Goal: Task Accomplishment & Management: Manage account settings

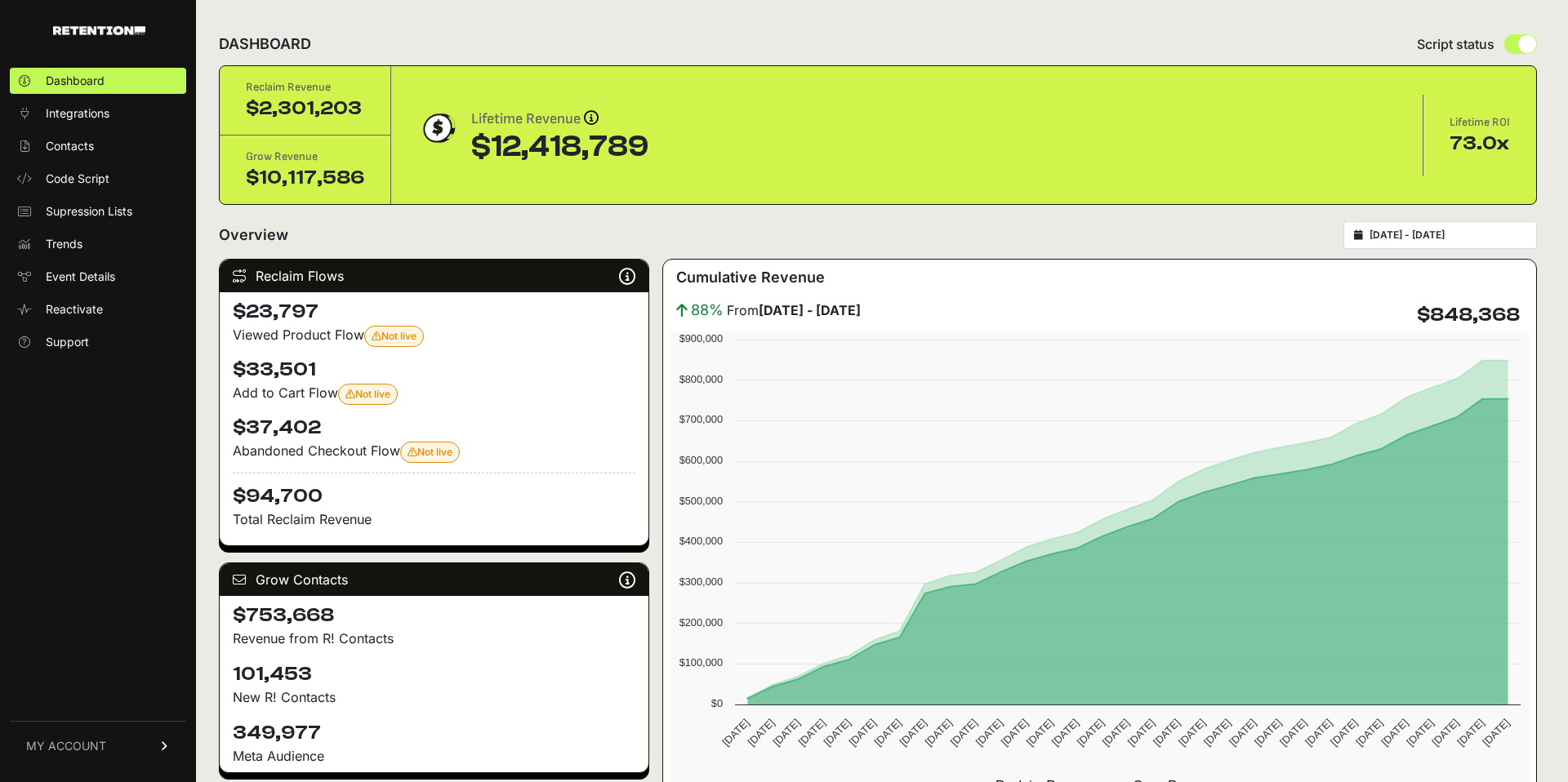
click at [111, 769] on link "MY ACCOUNT" at bounding box center [97, 745] width 176 height 50
click at [109, 754] on link "Sign Out" at bounding box center [97, 757] width 176 height 26
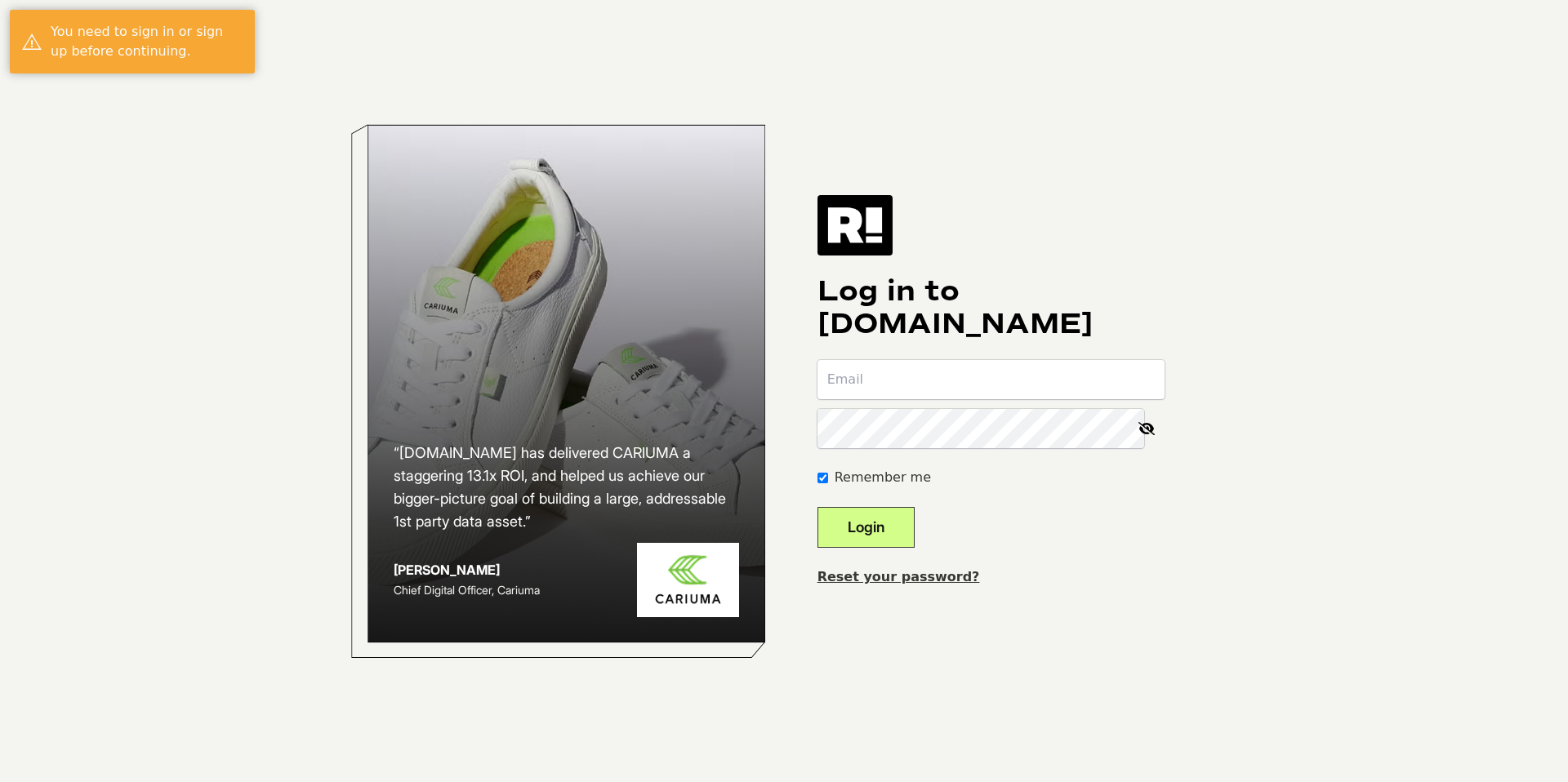
type input "jessie@jackery.com"
click at [897, 348] on div "Log in to Retention.com jessie@jackery.com Remember me Login Reset your passwor…" at bounding box center [991, 391] width 347 height 392
click at [902, 402] on form "jessie@jackery.com Remember me Login" at bounding box center [991, 454] width 347 height 188
click at [889, 529] on button "Login" at bounding box center [866, 527] width 97 height 41
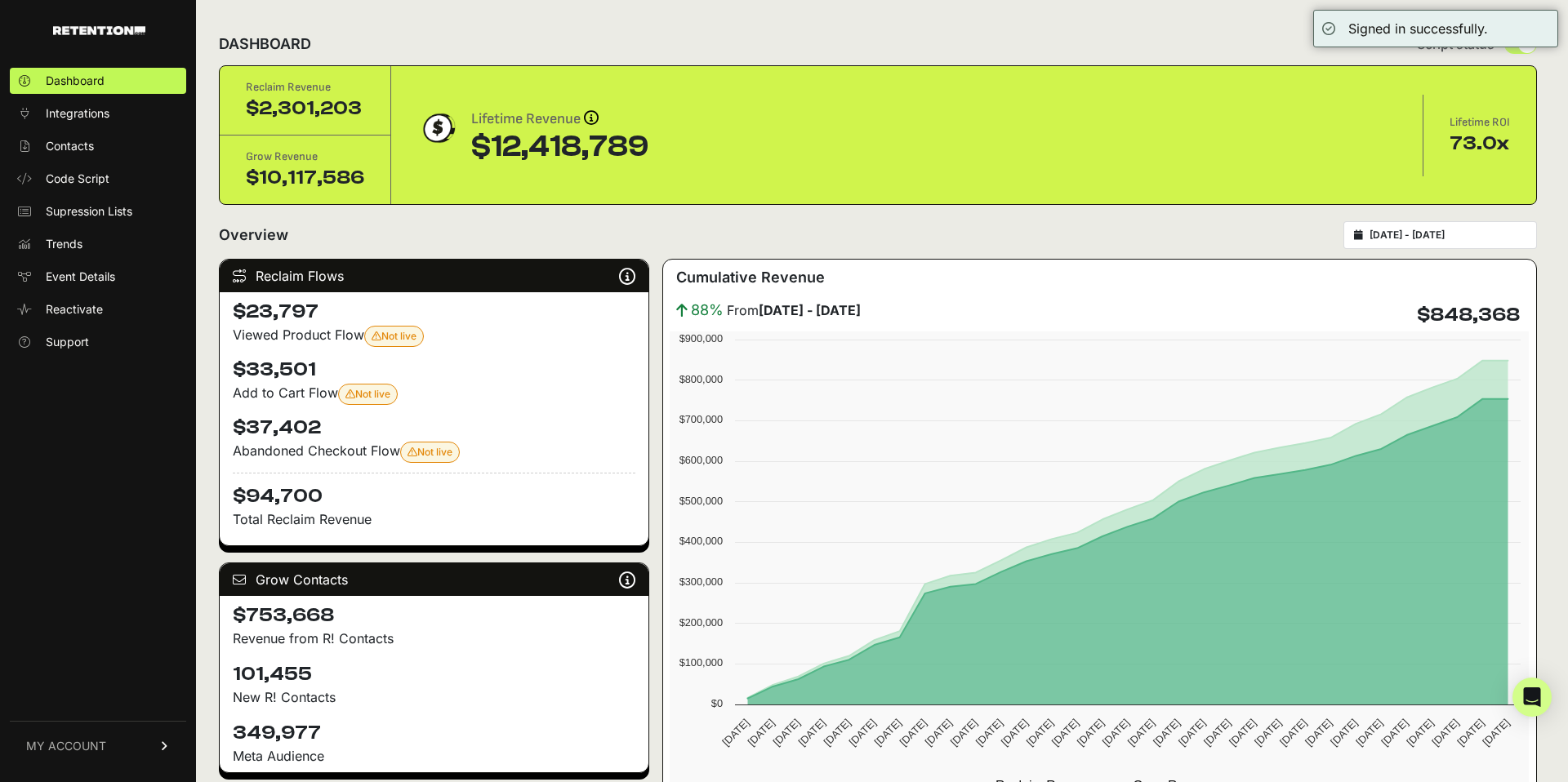
click at [110, 748] on link "MY ACCOUNT" at bounding box center [97, 745] width 176 height 50
click at [100, 686] on link "Billing" at bounding box center [97, 693] width 176 height 26
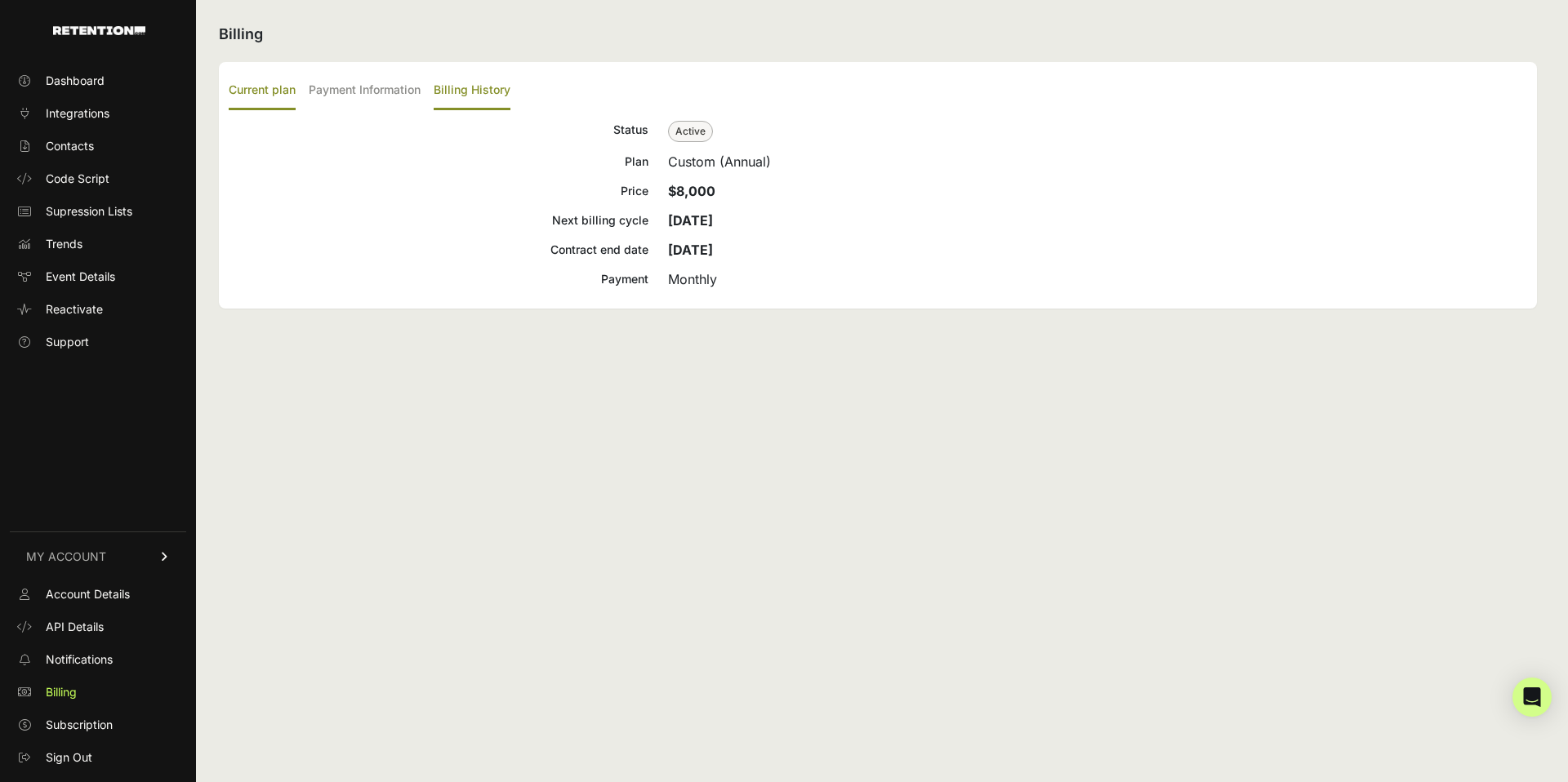
click at [449, 92] on label "Billing History" at bounding box center [473, 91] width 77 height 39
click at [0, 0] on input "Billing History" at bounding box center [0, 0] width 0 height 0
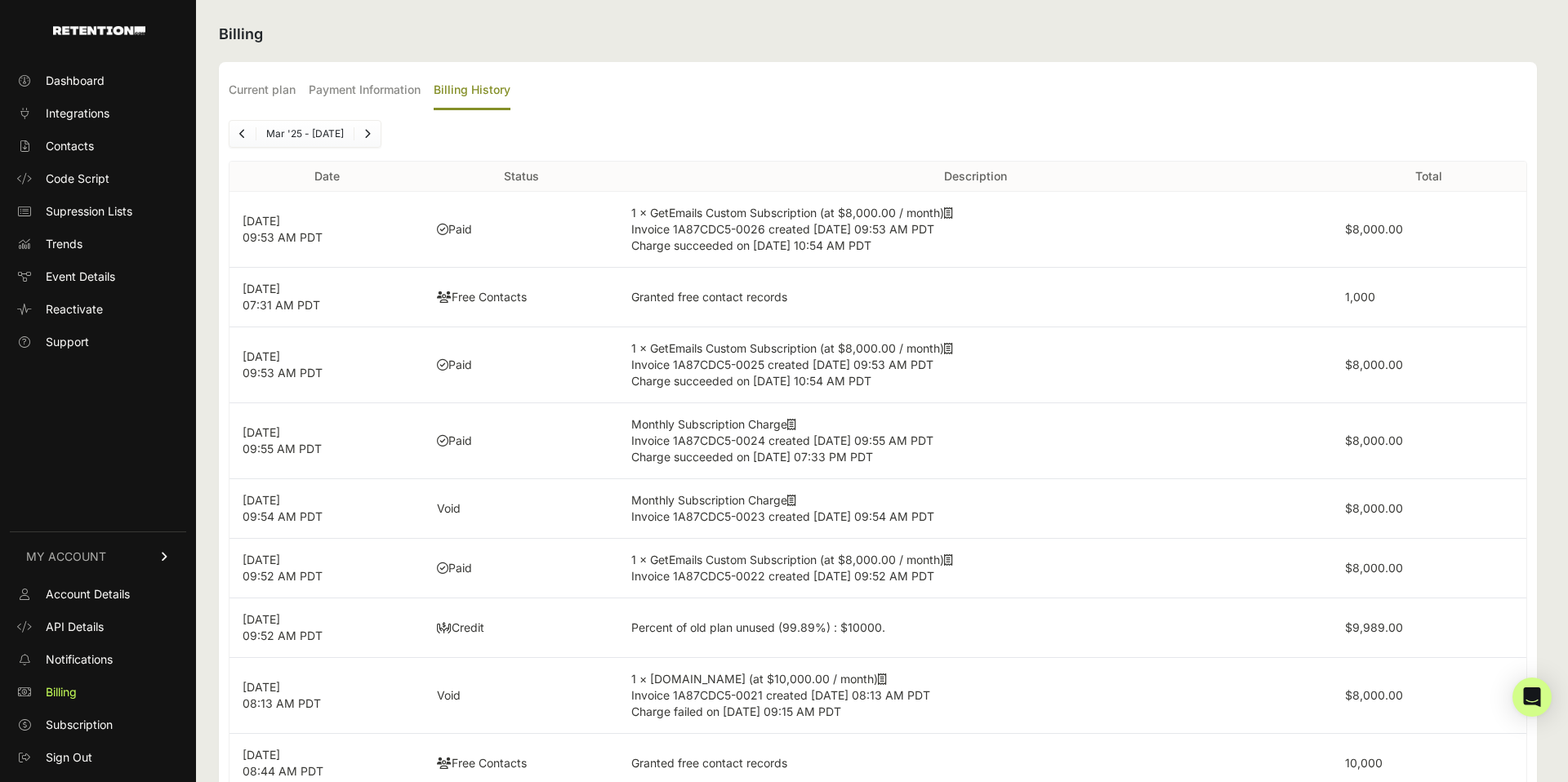
click at [420, 226] on td "[DATE] 09:53 AM PDT" at bounding box center [327, 230] width 195 height 76
click at [957, 212] on td "1 × GetEmails Custom Subscription (at $8,000.00 / month) Invoice 1A87CDC5-0026 …" at bounding box center [974, 230] width 713 height 76
click at [950, 214] on icon at bounding box center [949, 213] width 9 height 11
